Goal: Task Accomplishment & Management: Manage account settings

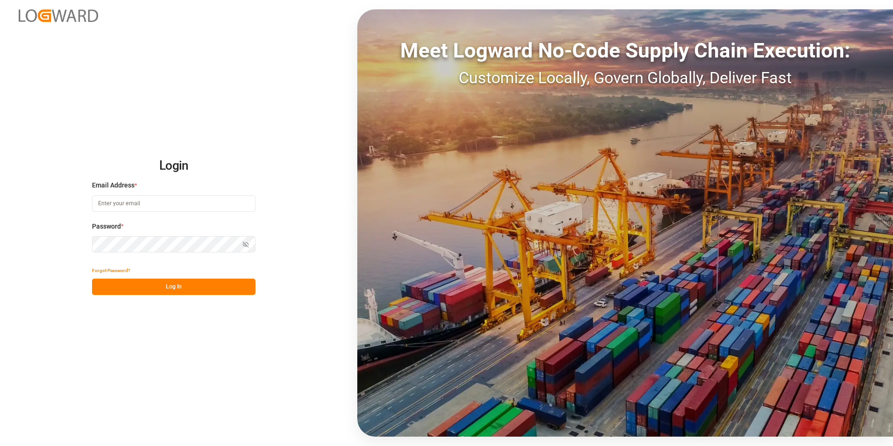
type input "[EMAIL_ADDRESS][DOMAIN_NAME]"
click at [183, 284] on button "Log In" at bounding box center [174, 286] width 164 height 16
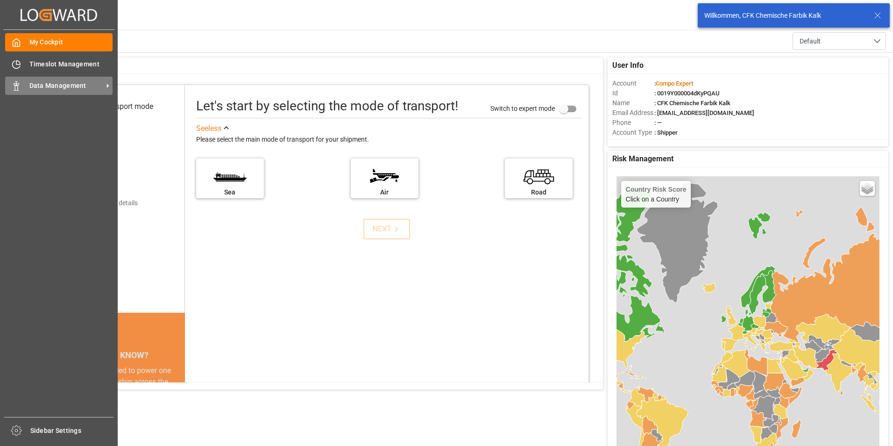
click at [42, 89] on span "Data Management" at bounding box center [66, 86] width 74 height 10
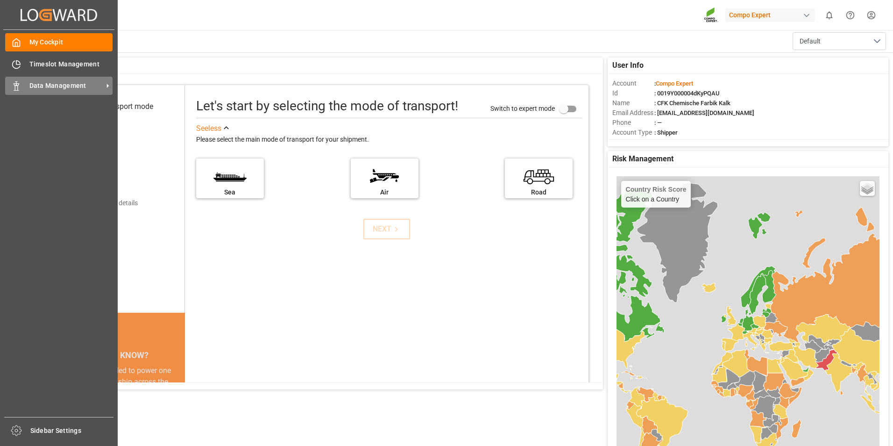
click at [87, 84] on span "Data Management" at bounding box center [66, 86] width 74 height 10
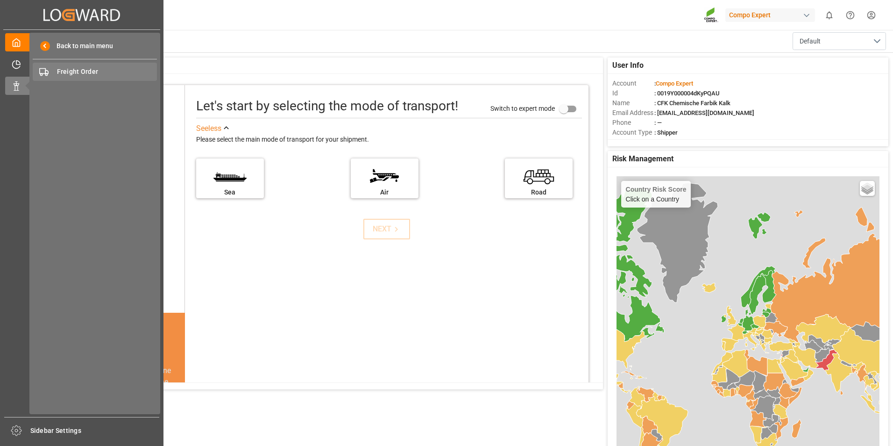
click at [79, 71] on span "Freight Order" at bounding box center [107, 72] width 100 height 10
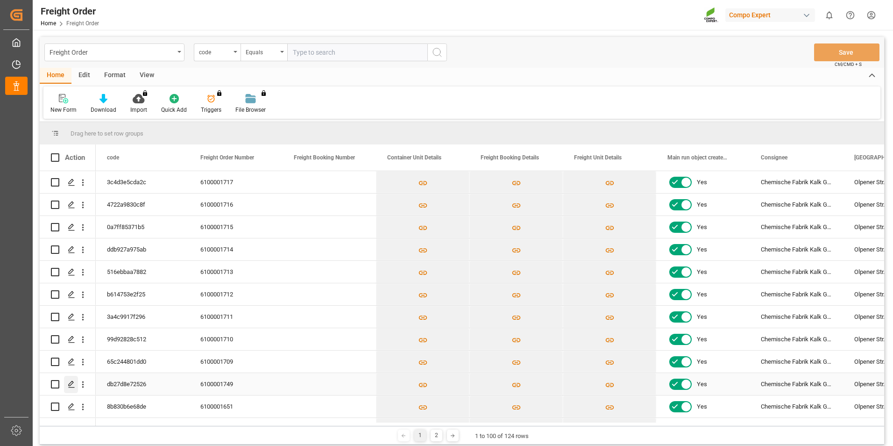
click at [70, 387] on icon "Press SPACE to select this row." at bounding box center [71, 383] width 7 height 7
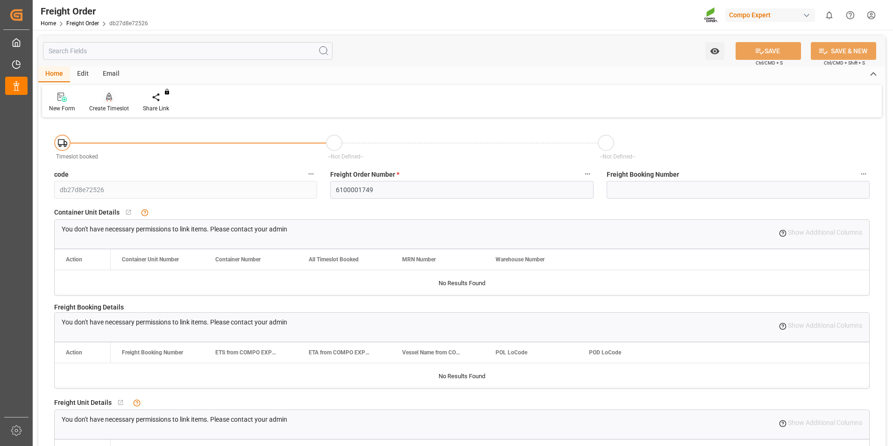
click at [112, 98] on icon at bounding box center [109, 97] width 7 height 9
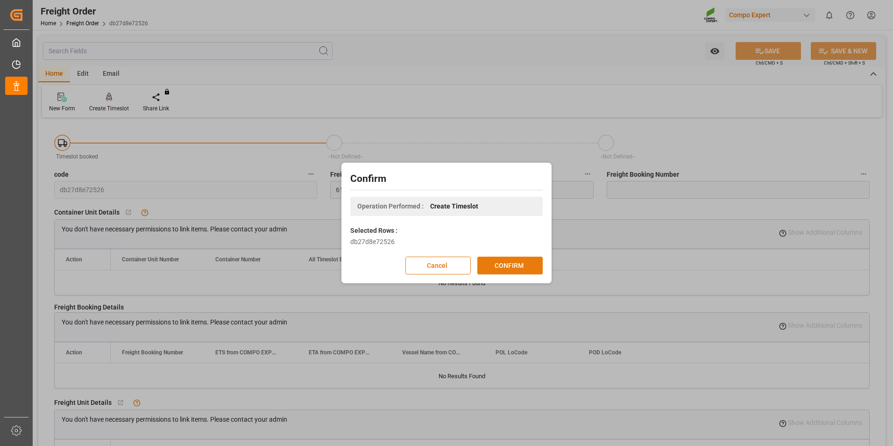
click at [515, 268] on button "CONFIRM" at bounding box center [510, 266] width 65 height 18
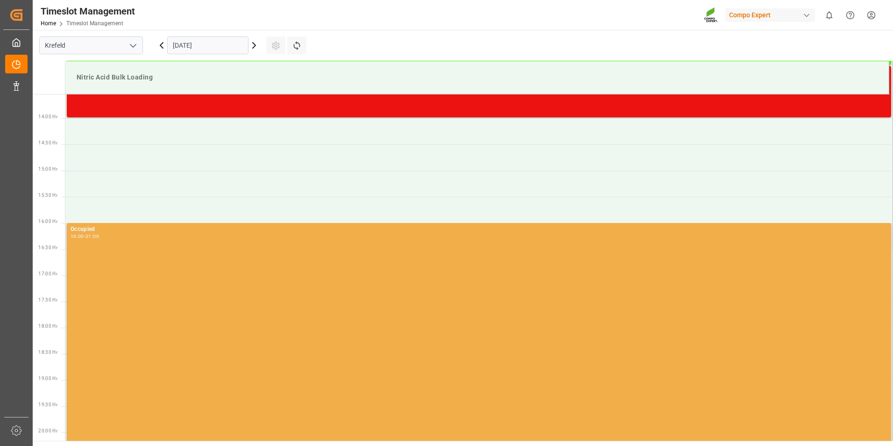
scroll to position [727, 0]
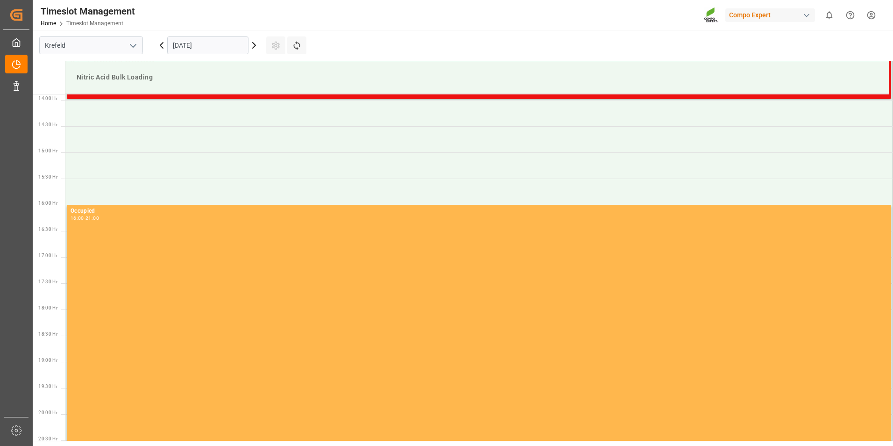
click at [187, 47] on input "[DATE]" at bounding box center [207, 45] width 81 height 18
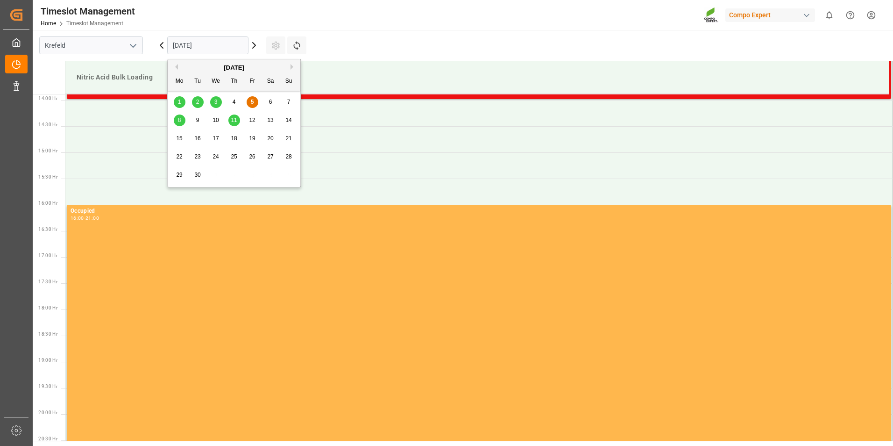
click at [181, 141] on span "15" at bounding box center [179, 138] width 6 height 7
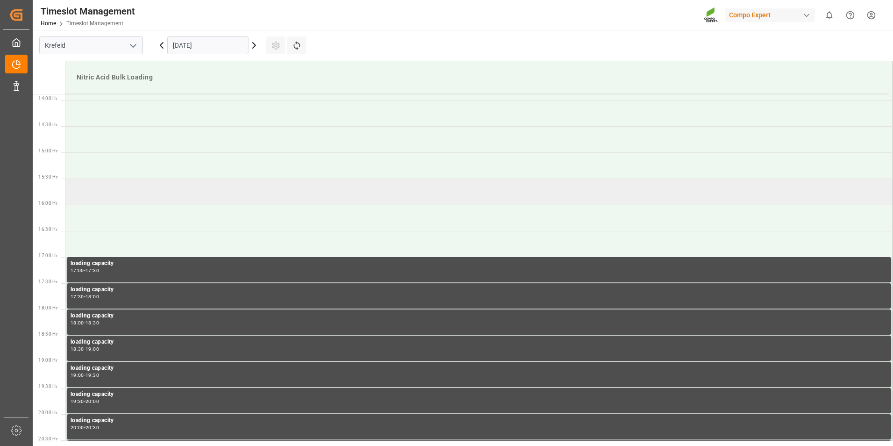
click at [131, 198] on td at bounding box center [479, 191] width 828 height 26
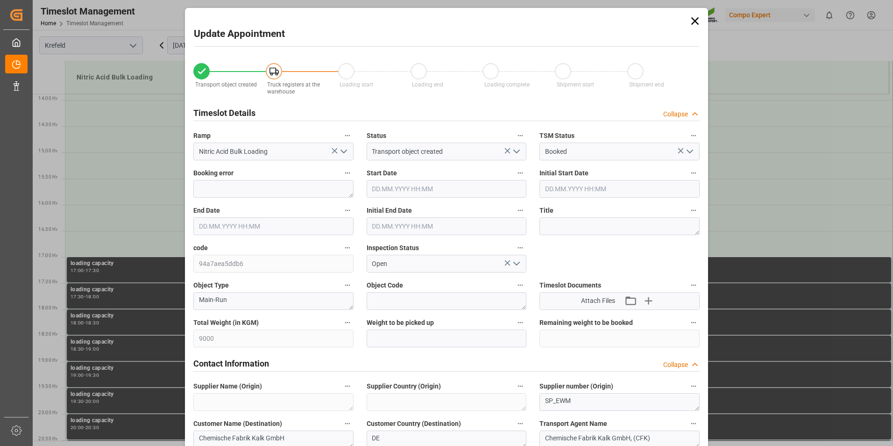
type input "15.09.2025 15:30"
type input "15.09.2025 16:00"
type input "05.09.2025 14:37"
type input "05.09.2025 13:02"
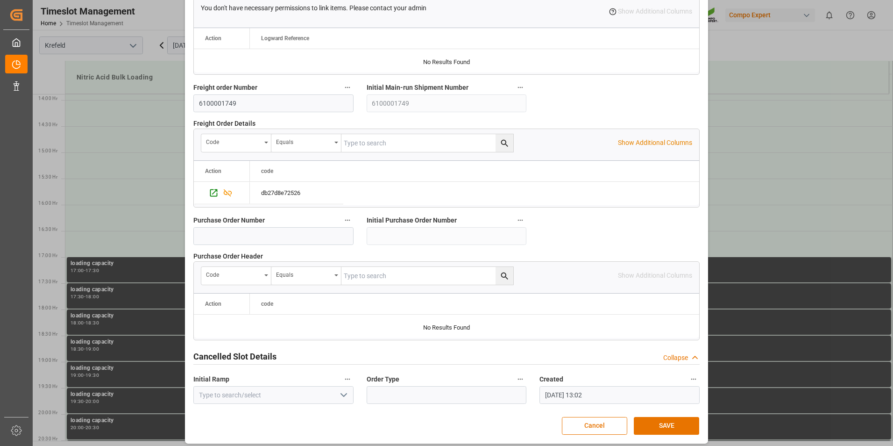
scroll to position [849, 0]
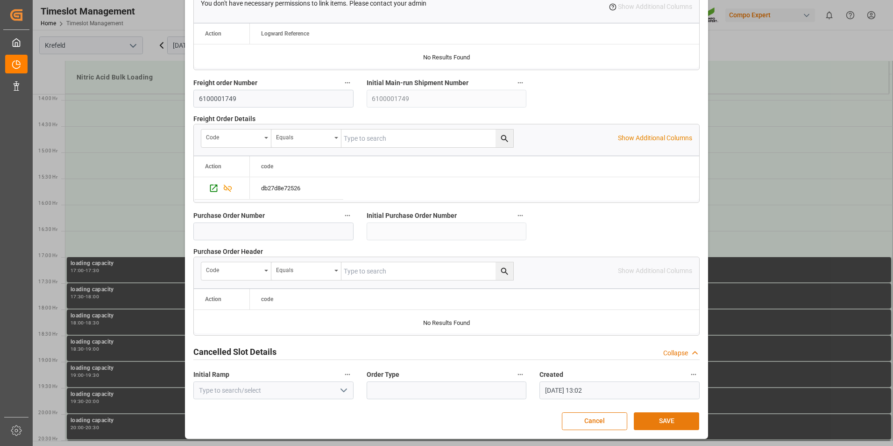
click at [672, 420] on button "SAVE" at bounding box center [666, 421] width 65 height 18
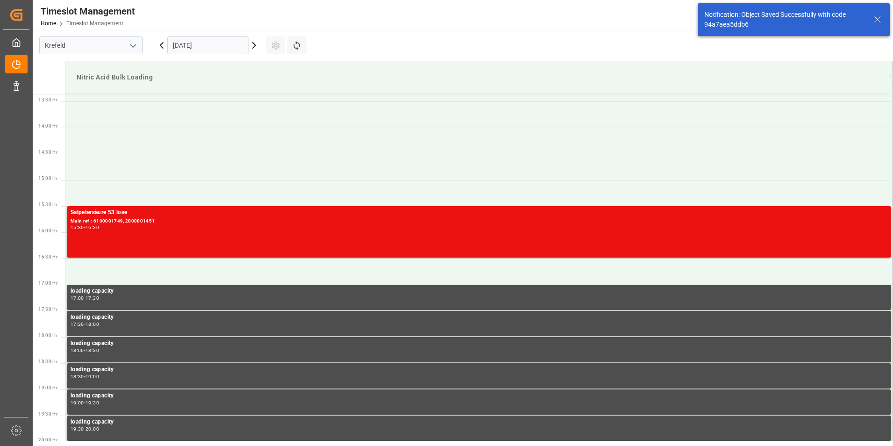
scroll to position [727, 0]
